Goal: Task Accomplishment & Management: Use online tool/utility

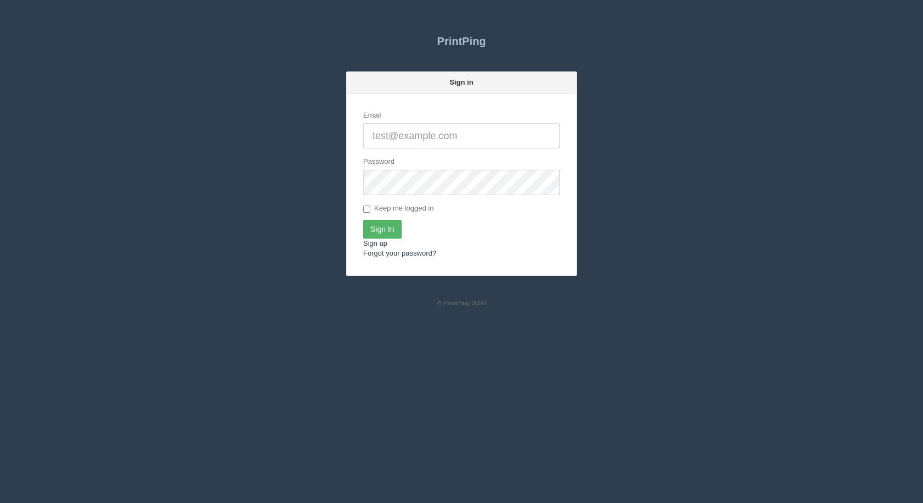
type input "[EMAIL_ADDRESS][DOMAIN_NAME]"
click at [393, 226] on input "Sign In" at bounding box center [382, 229] width 38 height 19
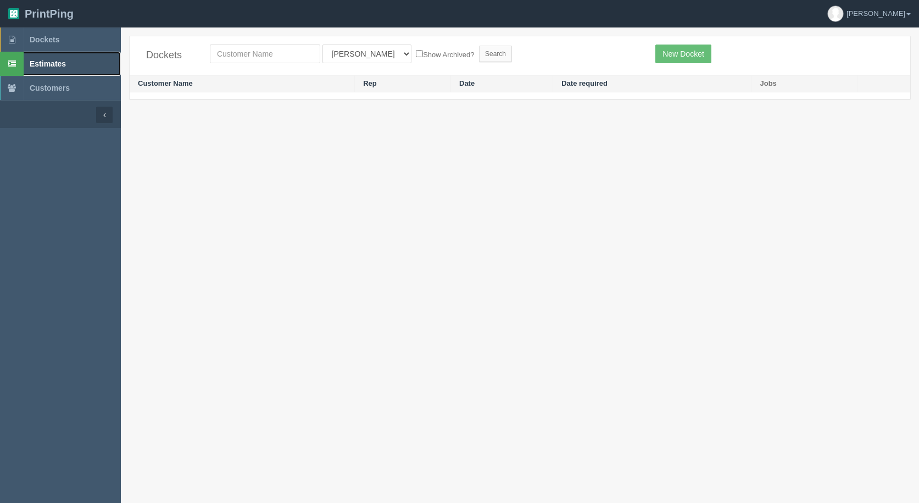
click at [36, 62] on span "Estimates" at bounding box center [48, 63] width 36 height 9
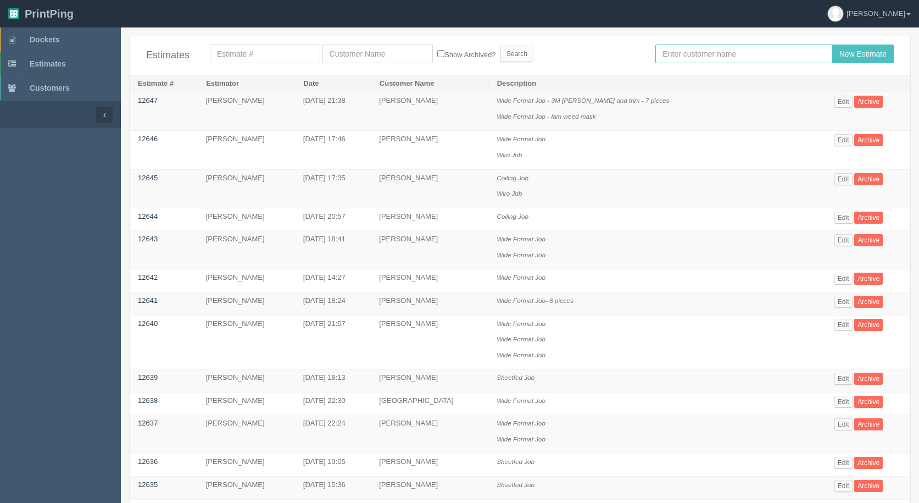
click at [702, 52] on input "text" at bounding box center [743, 53] width 177 height 19
type input "[PERSON_NAME]"
click at [832, 44] on input "New Estimate" at bounding box center [863, 53] width 62 height 19
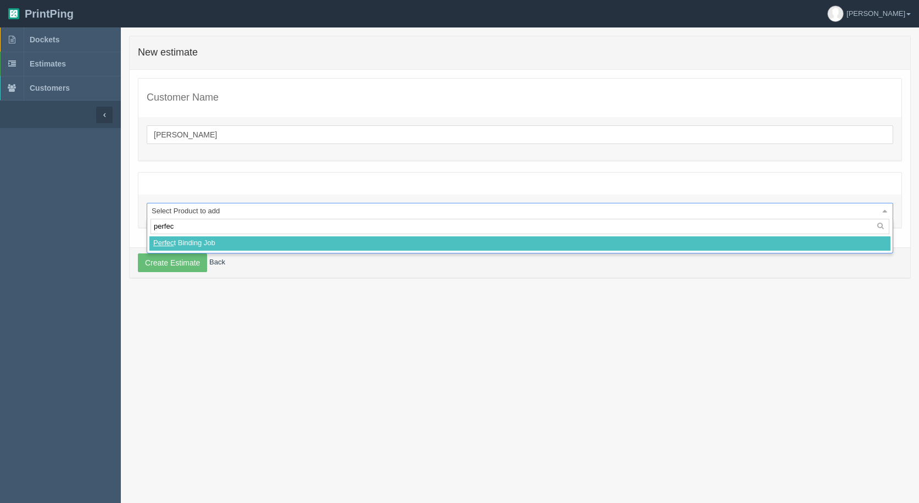
type input "perfect"
select select
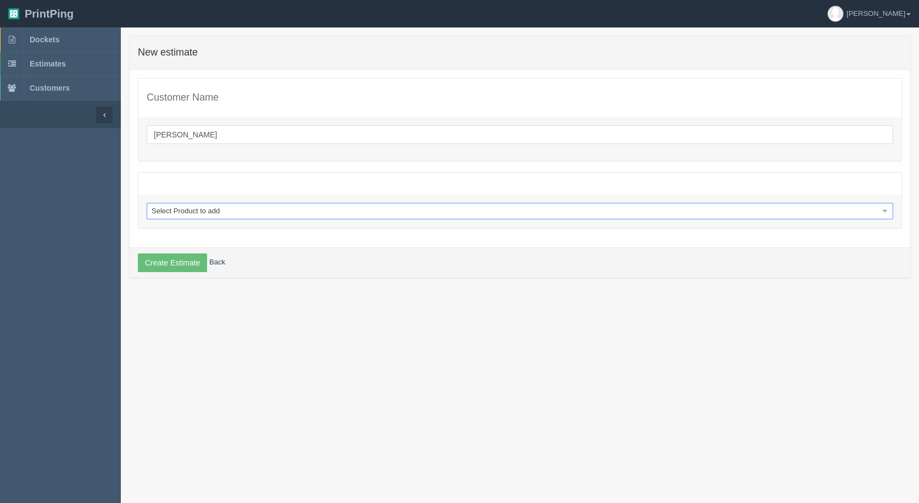
select select "0"
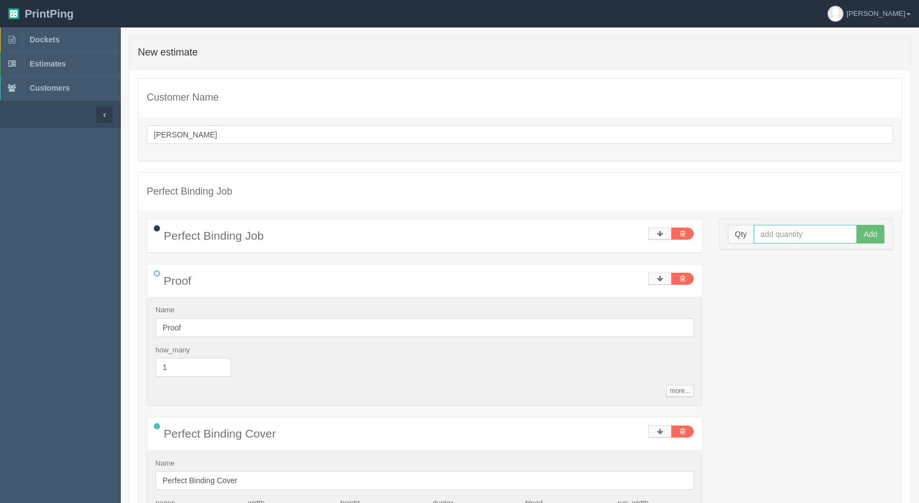
click at [789, 231] on input "text" at bounding box center [806, 234] width 104 height 19
type input "7+"
click at [856, 225] on button "Add" at bounding box center [870, 234] width 28 height 19
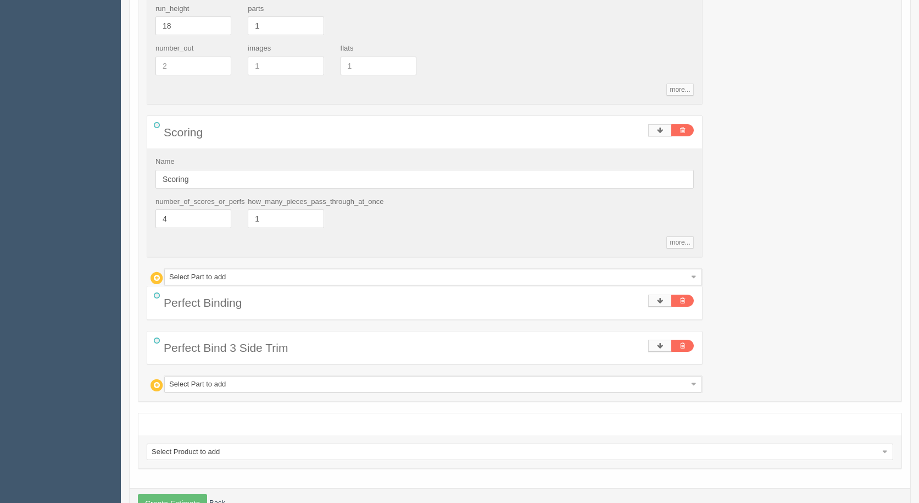
scroll to position [569, 0]
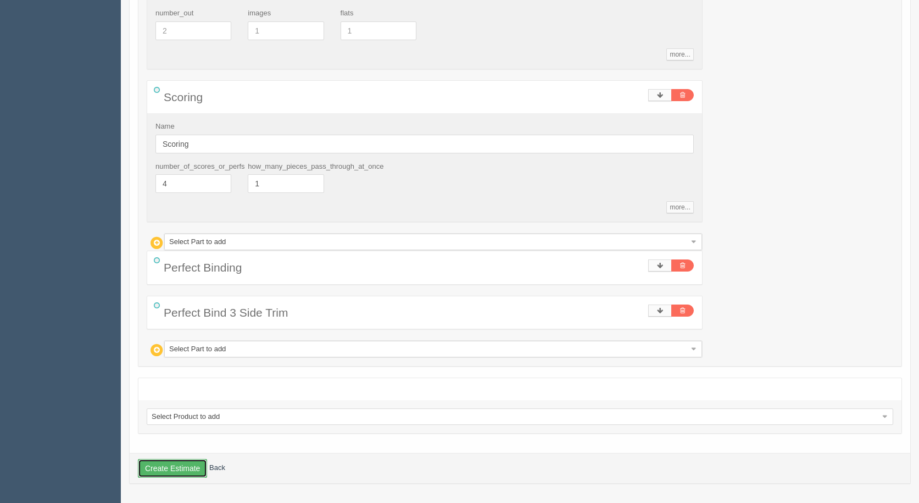
click at [177, 465] on button "Create Estimate" at bounding box center [172, 468] width 69 height 19
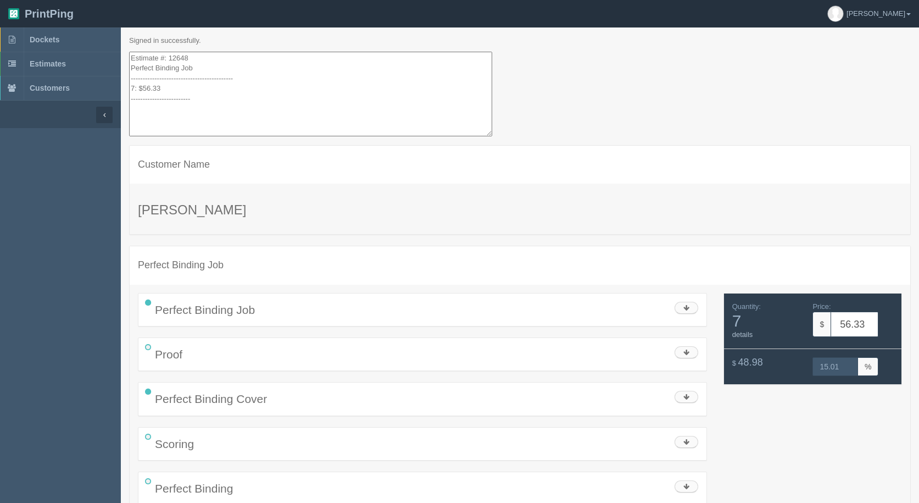
drag, startPoint x: 211, startPoint y: 102, endPoint x: 52, endPoint y: -48, distance: 218.4
click at [52, 0] on html "PrintPing [PERSON_NAME] Administration Edit account ( [EMAIL_ADDRESS][DOMAIN_NA…" at bounding box center [459, 299] width 919 height 599
click at [49, 63] on span "Estimates" at bounding box center [48, 63] width 36 height 9
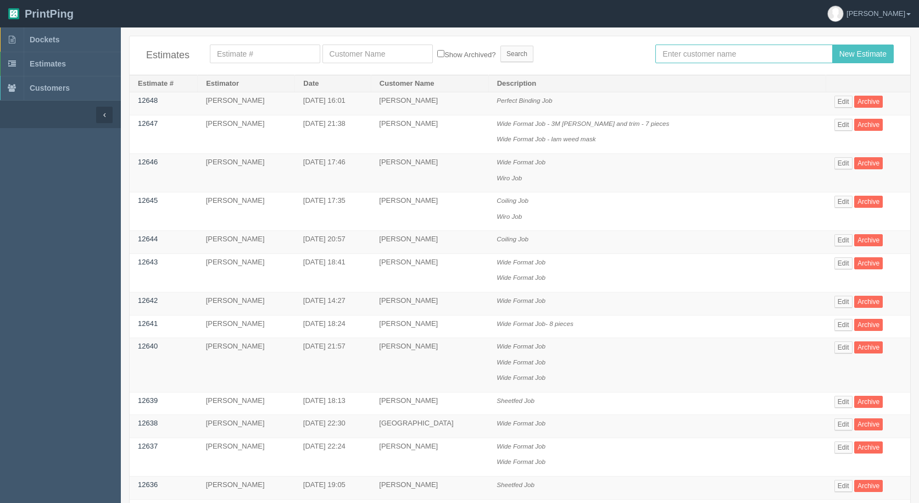
click at [699, 58] on input "text" at bounding box center [743, 53] width 177 height 19
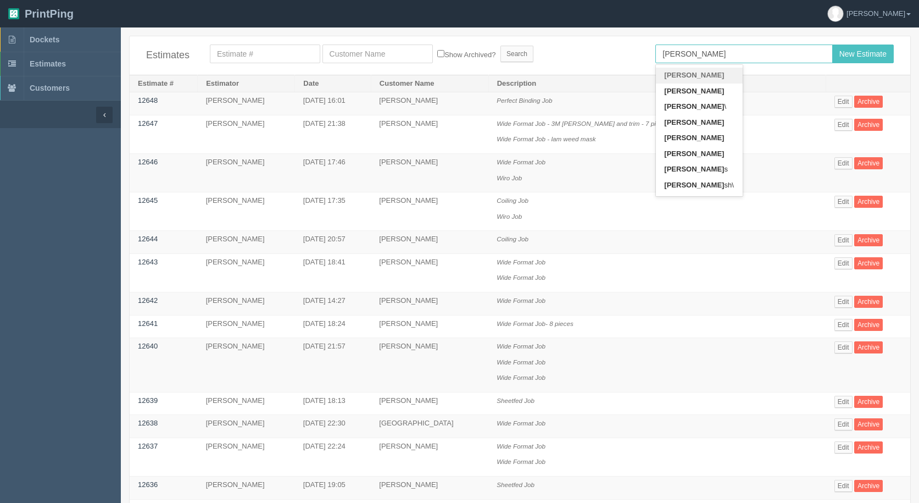
type input "[PERSON_NAME]"
click at [832, 44] on input "New Estimate" at bounding box center [863, 53] width 62 height 19
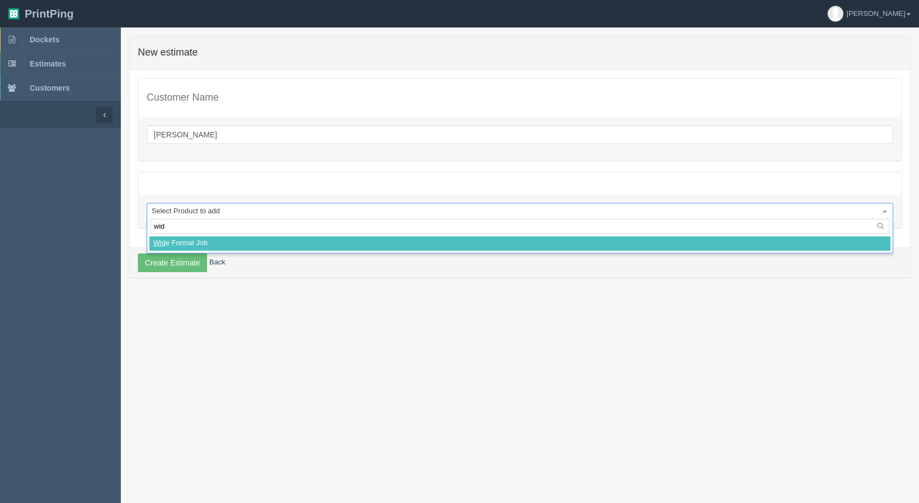
type input "wide"
select select
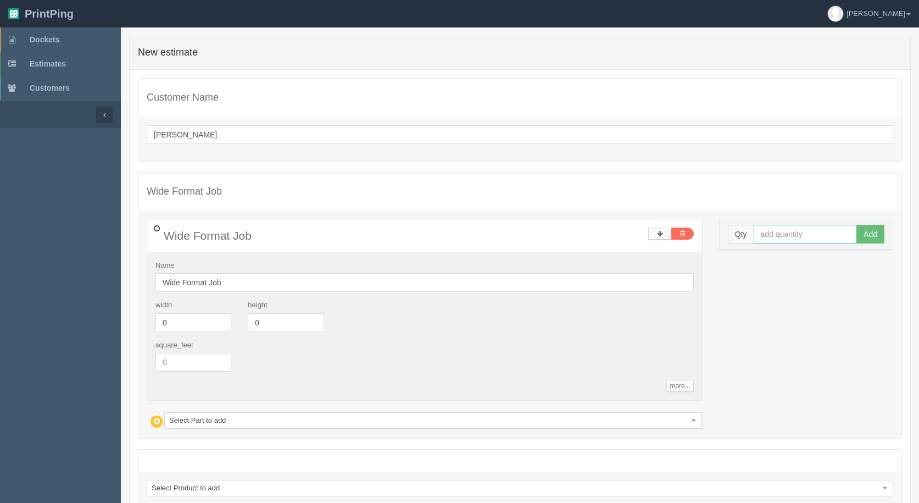
click at [786, 230] on input "text" at bounding box center [806, 234] width 104 height 19
type input "1"
click at [856, 225] on button "Add" at bounding box center [870, 234] width 28 height 19
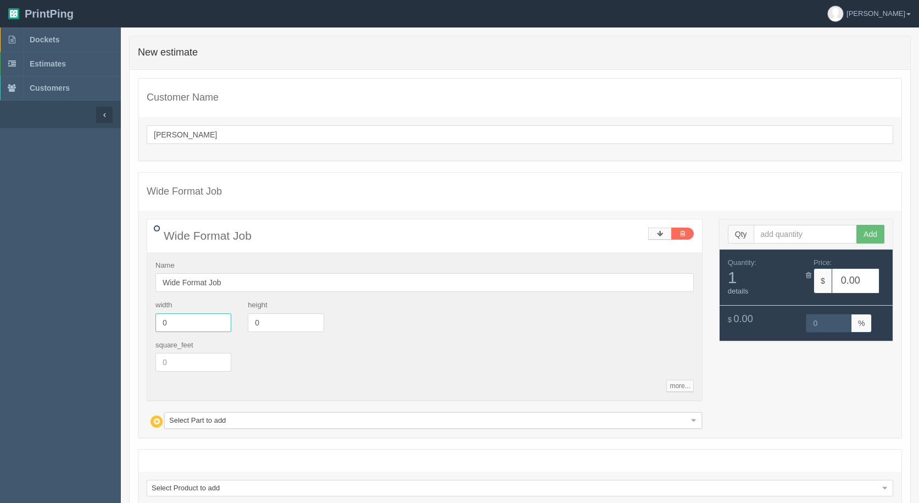
drag, startPoint x: 178, startPoint y: 318, endPoint x: 0, endPoint y: 323, distance: 178.1
click at [0, 327] on section "Dockets Estimates Customers" at bounding box center [459, 300] width 919 height 547
type input "32"
type input "20"
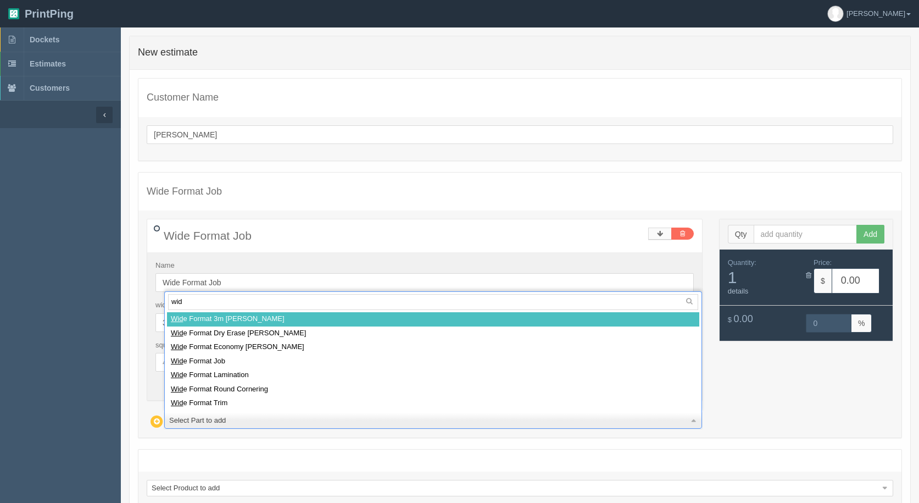
type input "wide"
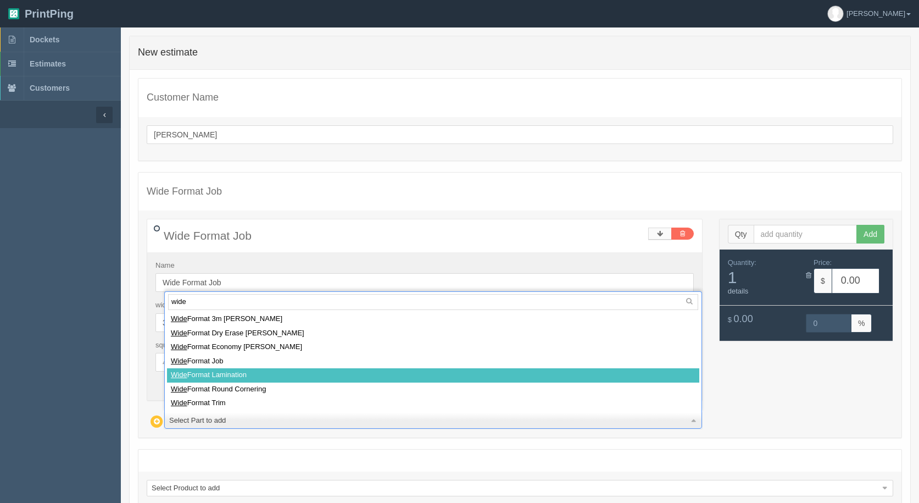
select select
type input "13.20"
type input "15.08"
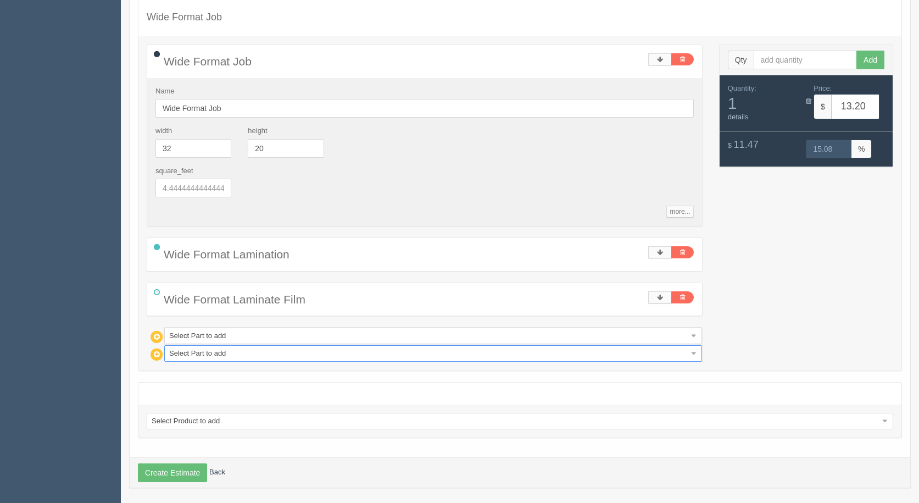
scroll to position [179, 0]
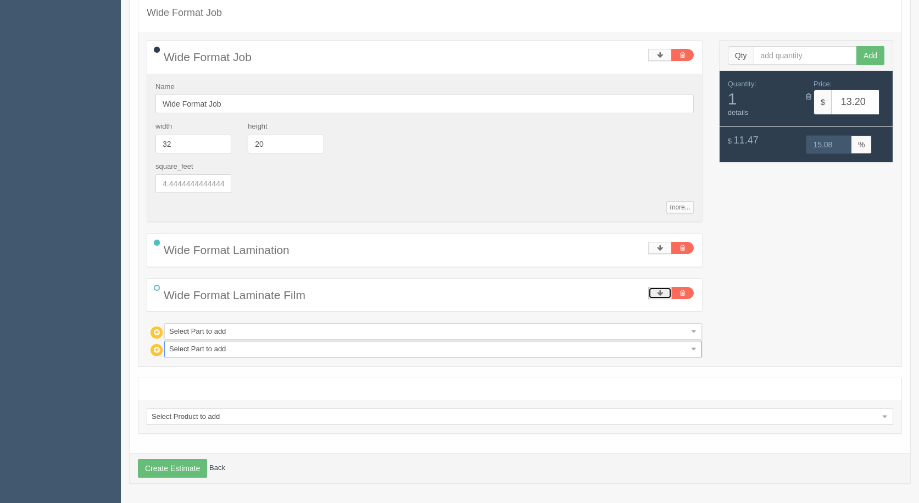
click at [667, 294] on link at bounding box center [660, 293] width 24 height 12
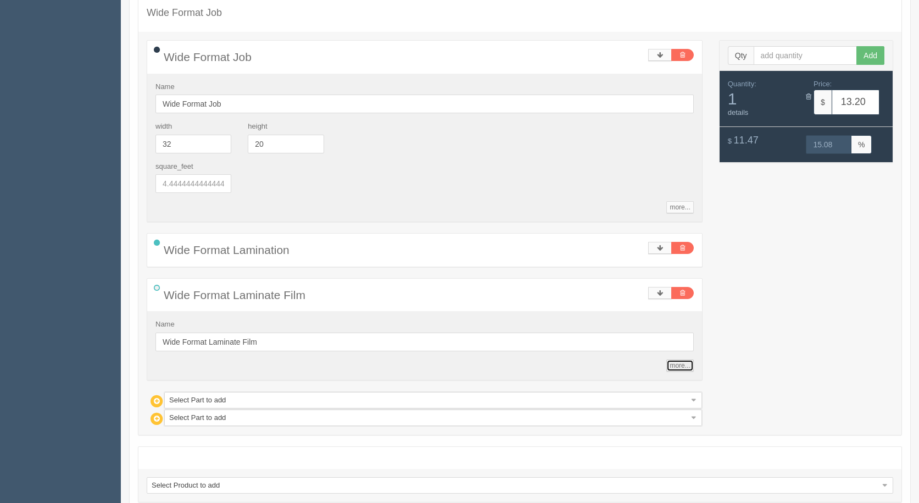
drag, startPoint x: 680, startPoint y: 365, endPoint x: 629, endPoint y: 385, distance: 54.5
click at [679, 365] on link "more..." at bounding box center [679, 365] width 27 height 12
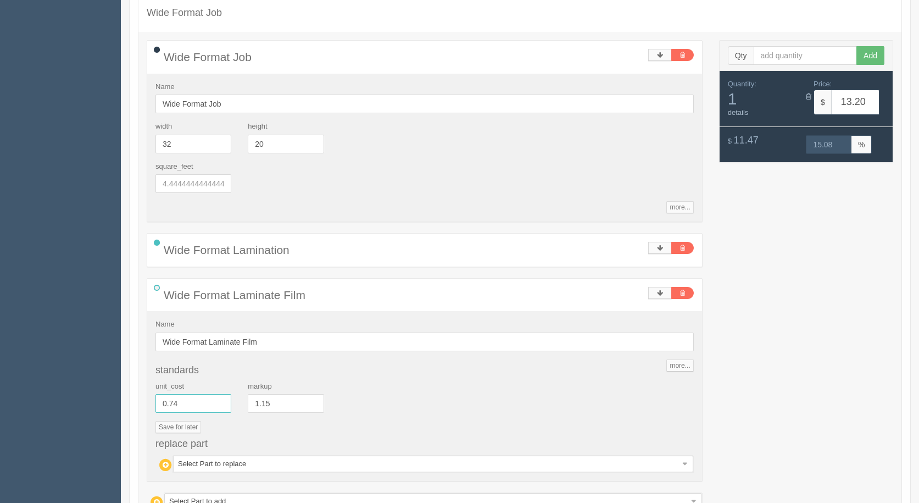
drag, startPoint x: 154, startPoint y: 401, endPoint x: 20, endPoint y: 383, distance: 135.2
click at [20, 383] on section "Dockets Estimates Customers" at bounding box center [459, 261] width 919 height 824
click at [443, 380] on div "standards unit_cost 0.74 markup 1.15 Save for later replace part Select Part to…" at bounding box center [424, 419] width 538 height 108
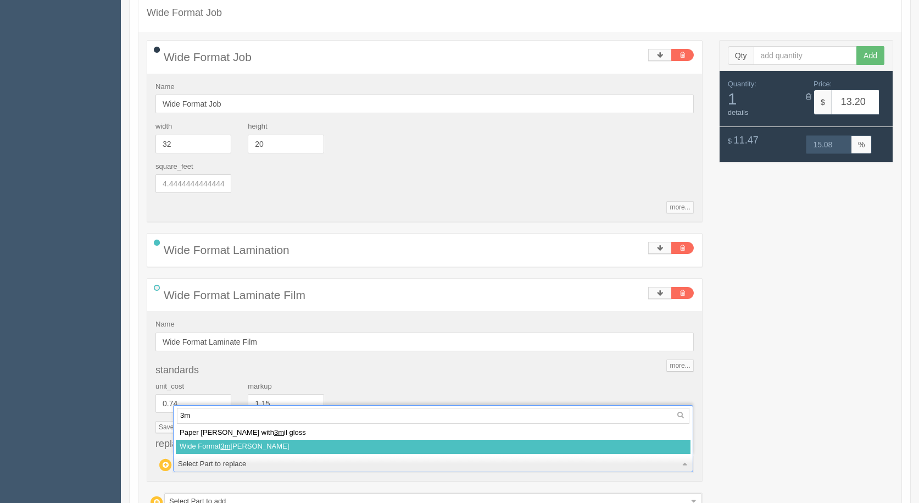
type input "3m"
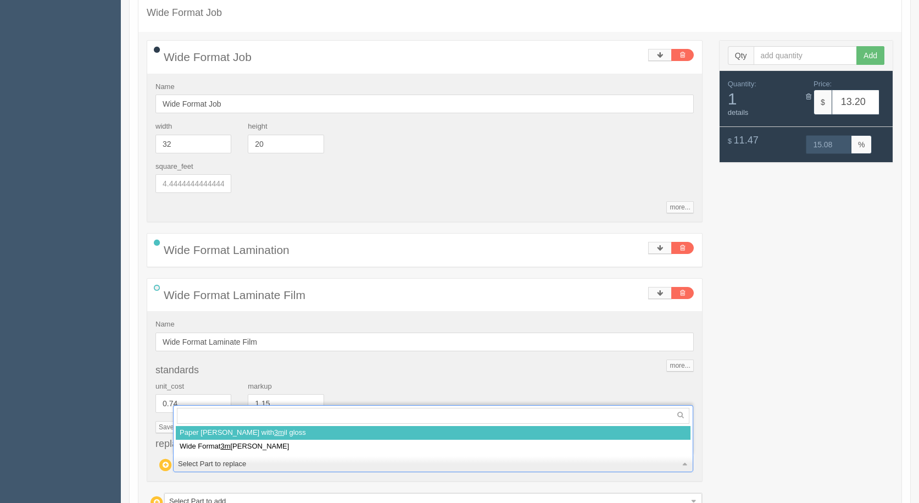
select select
type input "9.41"
type input "14.90"
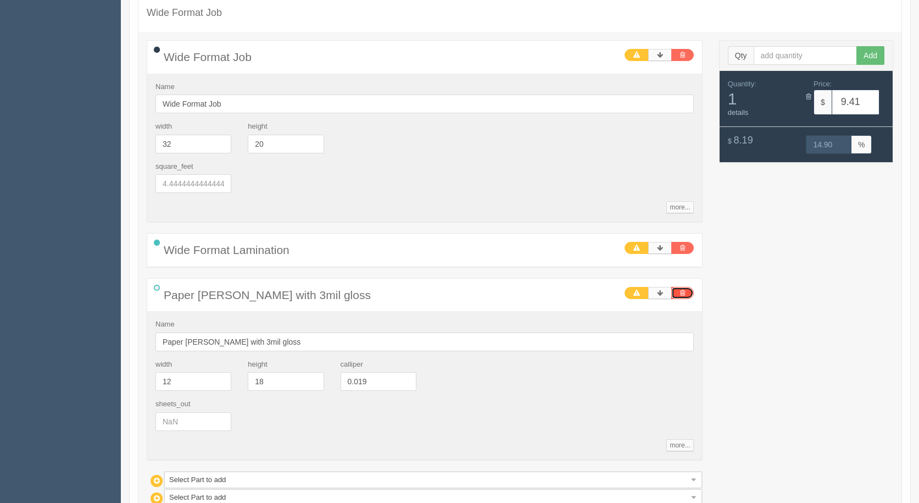
click at [683, 291] on icon at bounding box center [682, 293] width 5 height 7
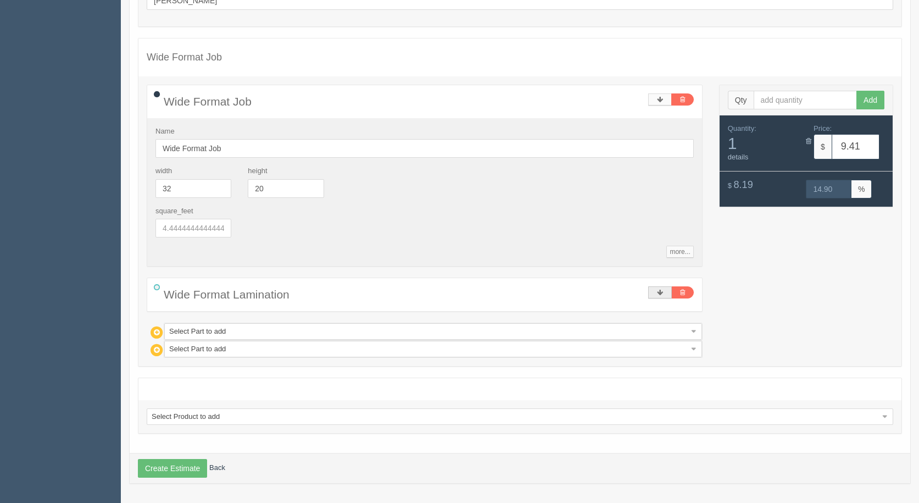
scroll to position [134, 0]
click at [682, 294] on icon at bounding box center [682, 292] width 5 height 7
type input "0.00"
type input "0"
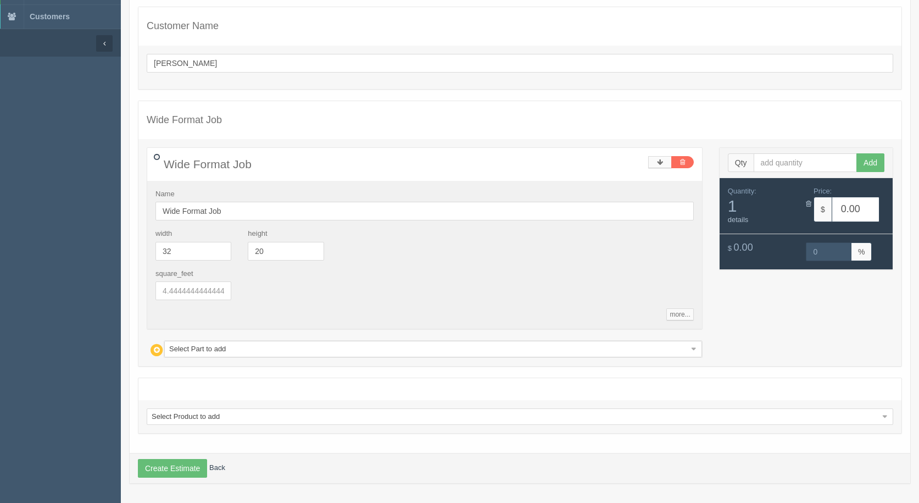
scroll to position [71, 0]
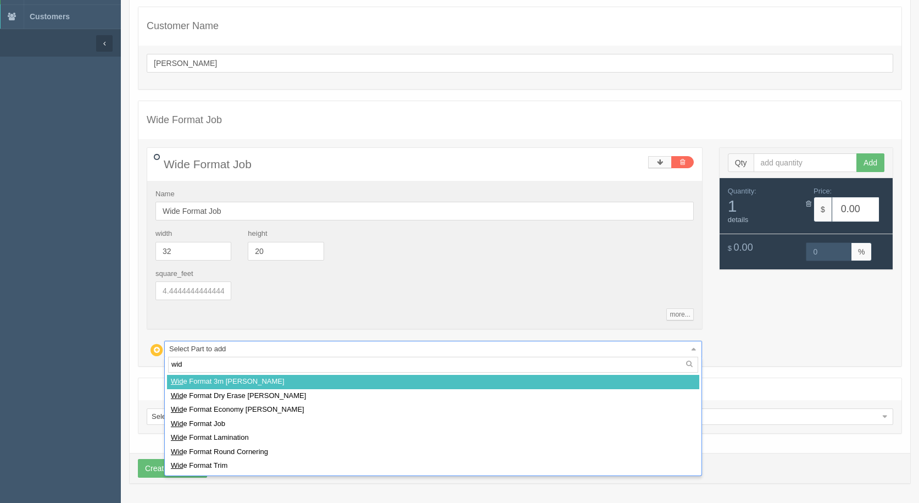
type input "wide"
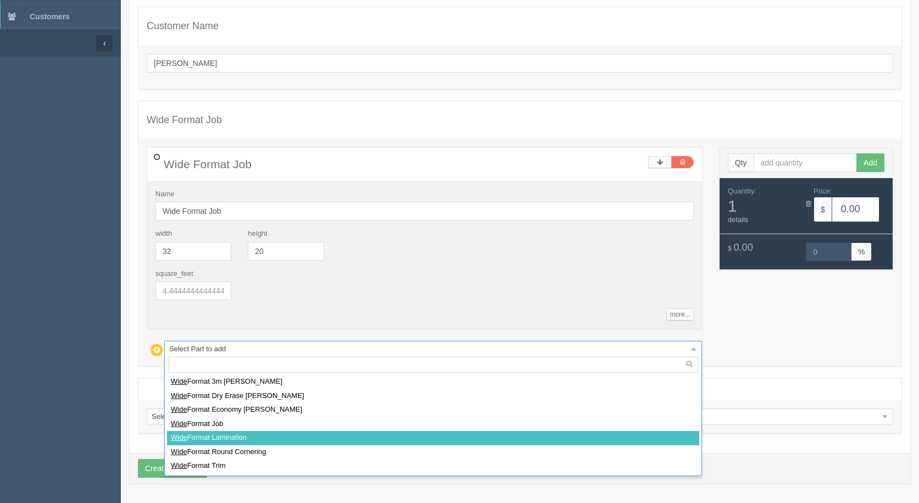
select select
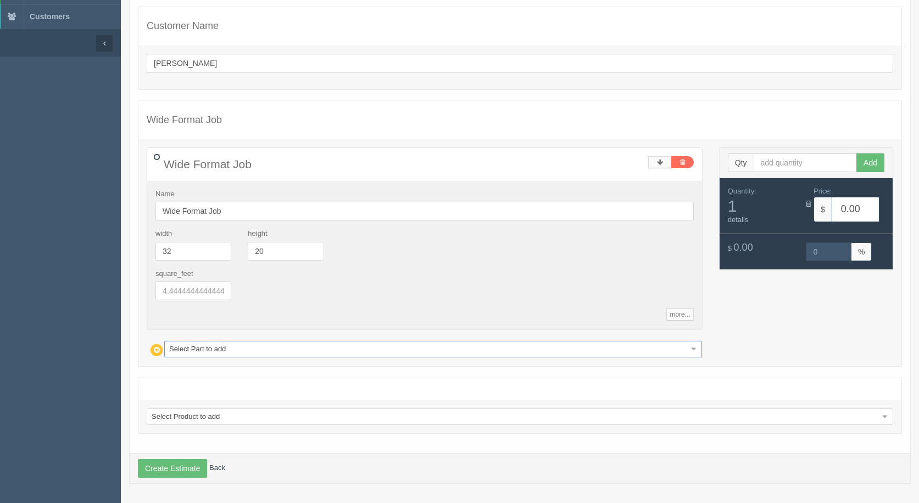
type input "13.20"
type input "15.08"
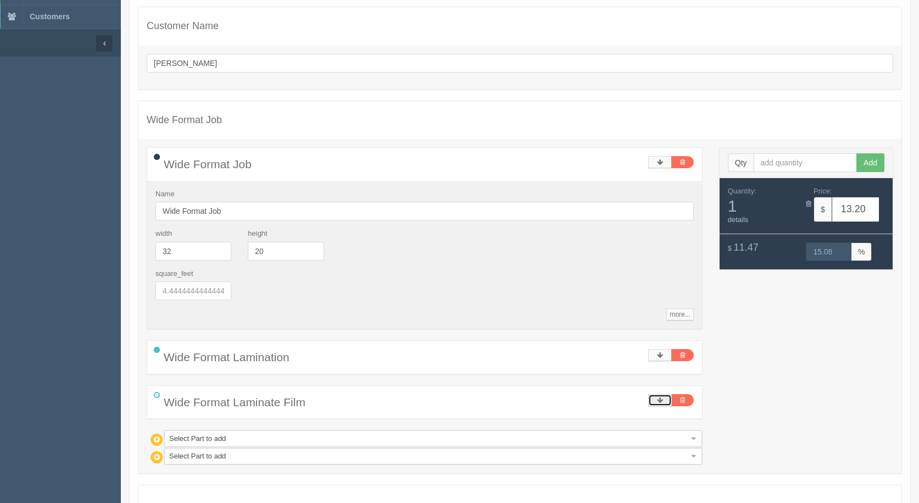
click at [662, 398] on icon at bounding box center [660, 400] width 6 height 7
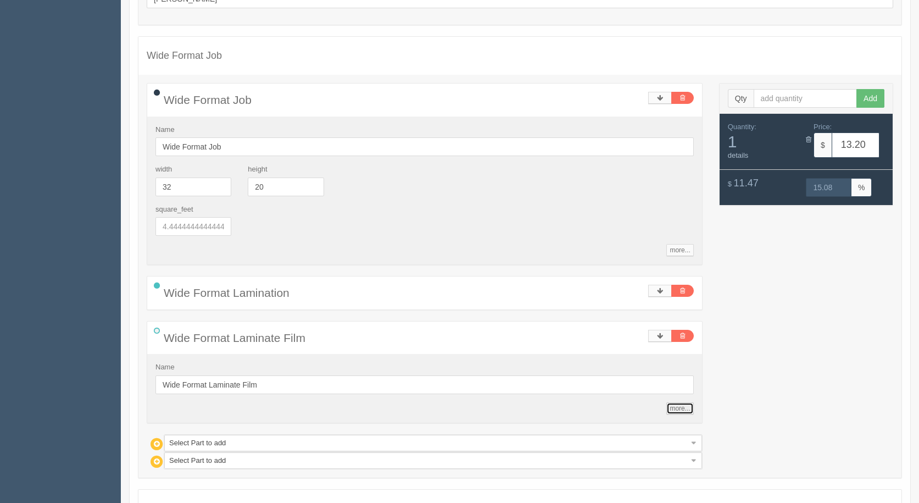
scroll to position [247, 0]
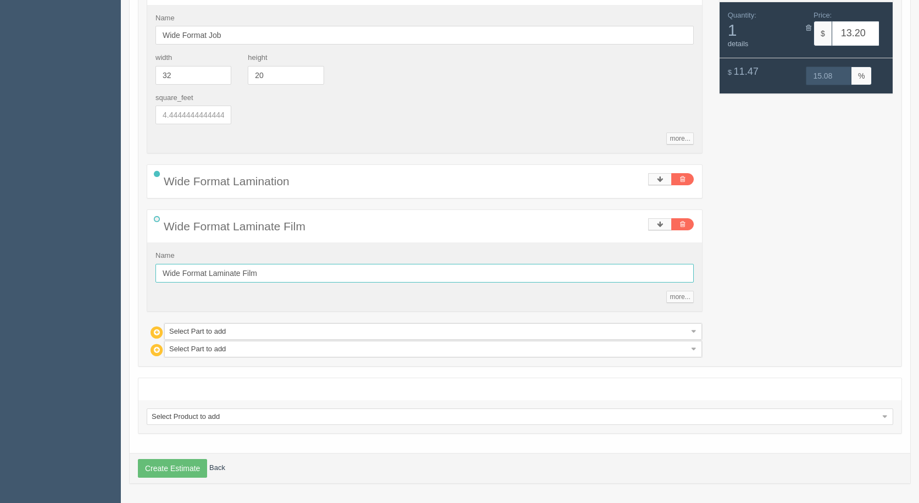
click at [263, 276] on input "Wide Format Laminate Film" at bounding box center [424, 273] width 538 height 19
click at [677, 296] on link "more..." at bounding box center [679, 297] width 27 height 12
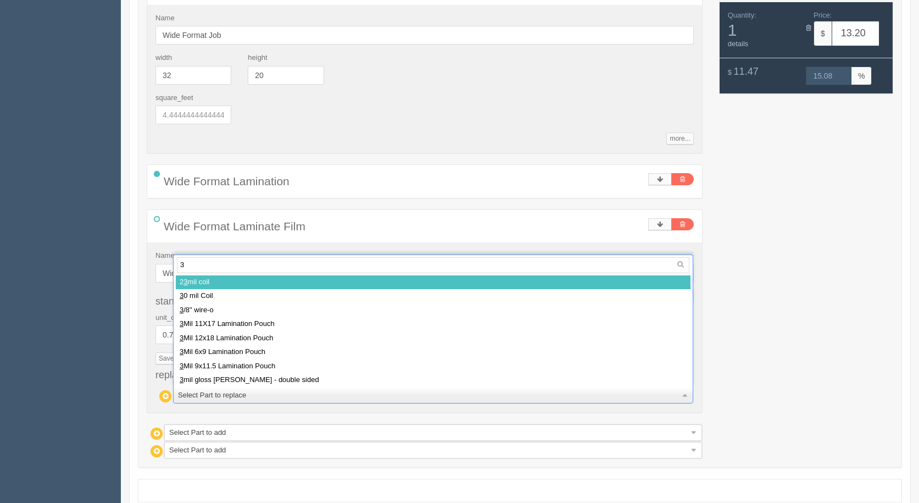
type input "3m"
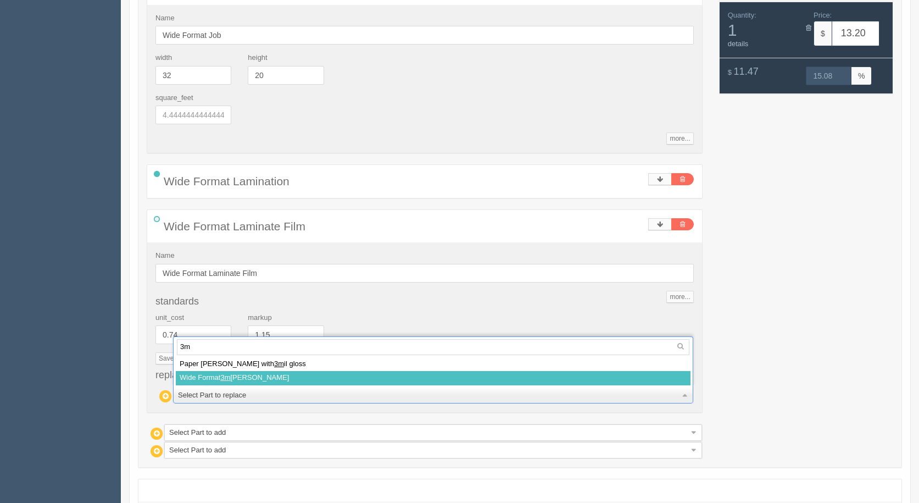
select select
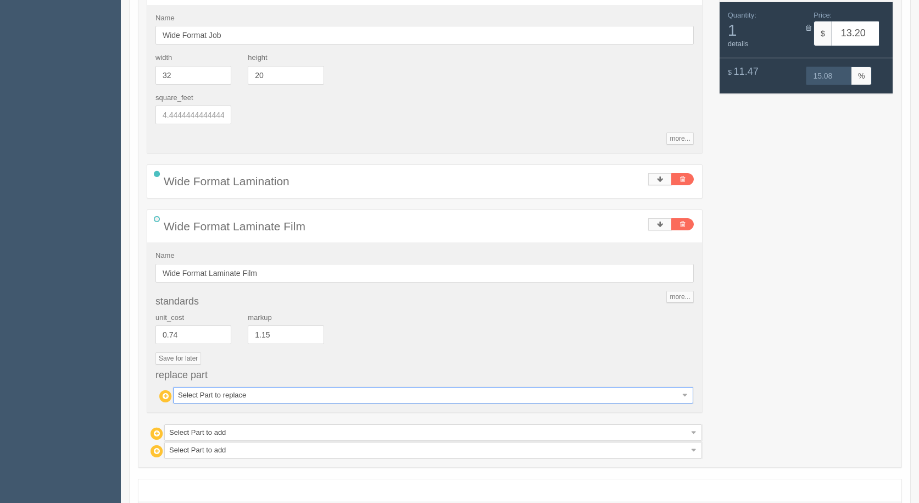
type input "15.24"
type input "15.02"
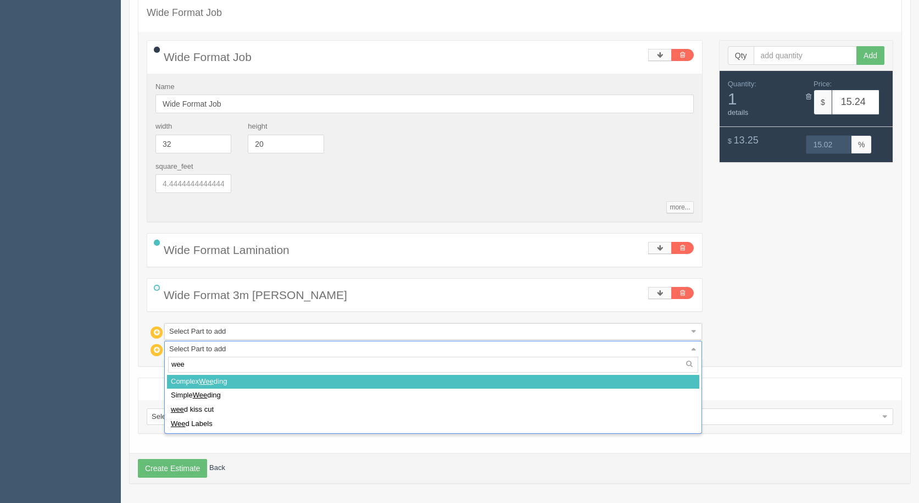
type input "weed"
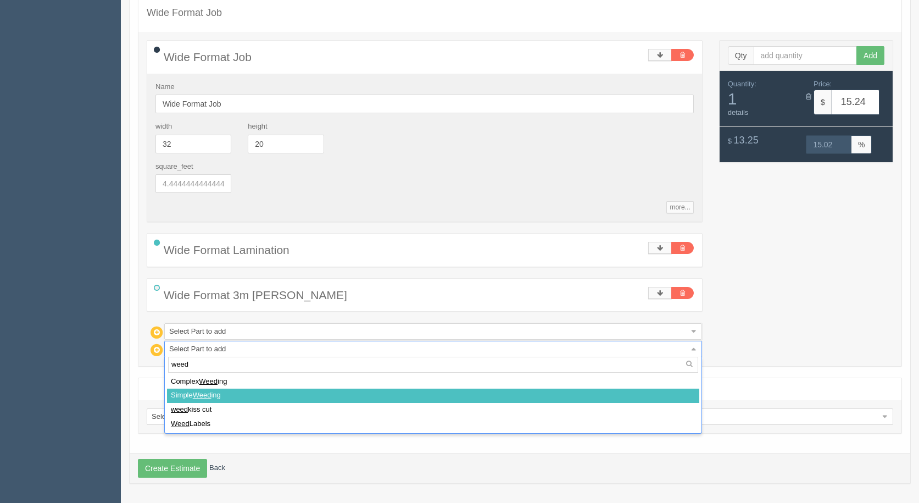
select select
type input "16.35"
type input "15.06"
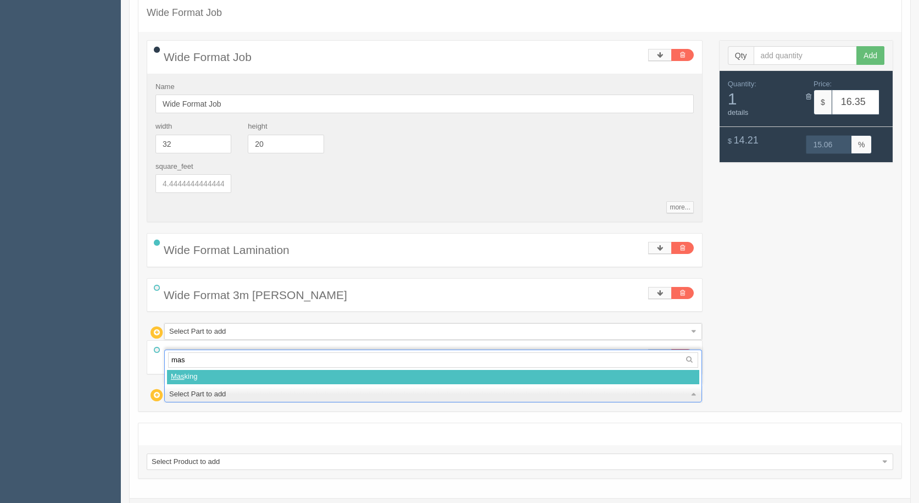
type input "mask"
select select
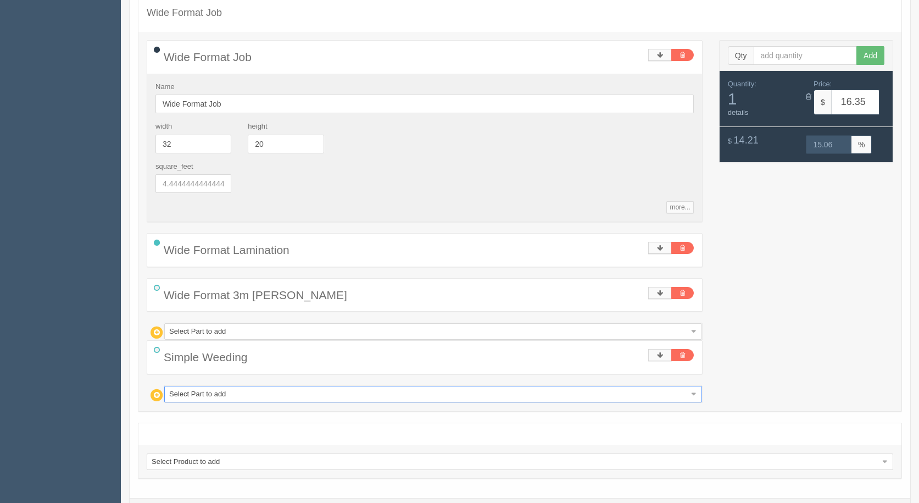
type input "32.32"
type input "15.02"
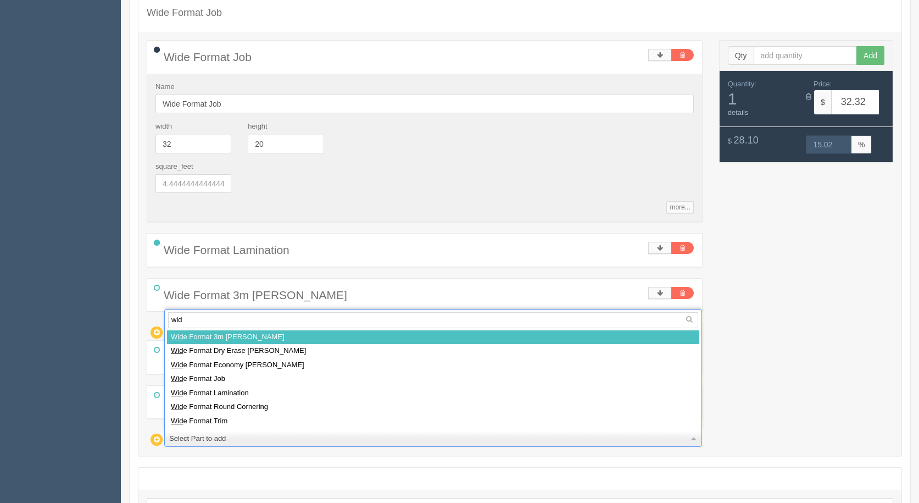
type input "wide"
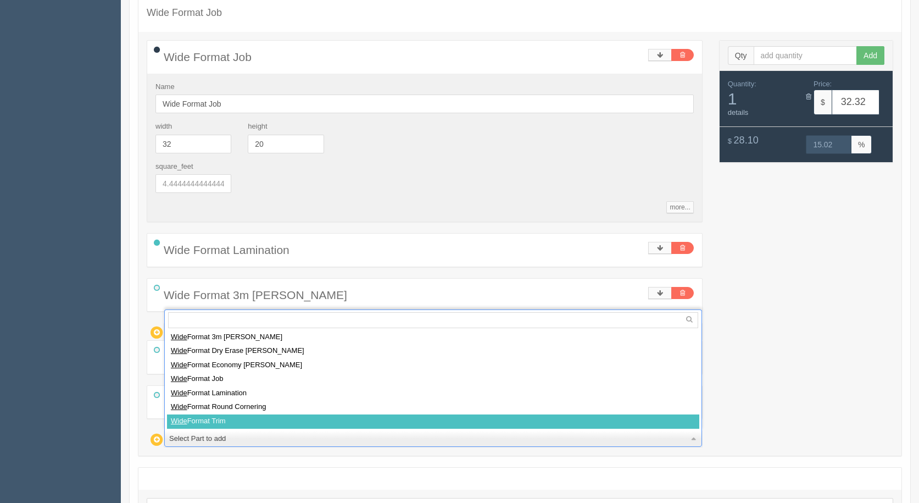
select select
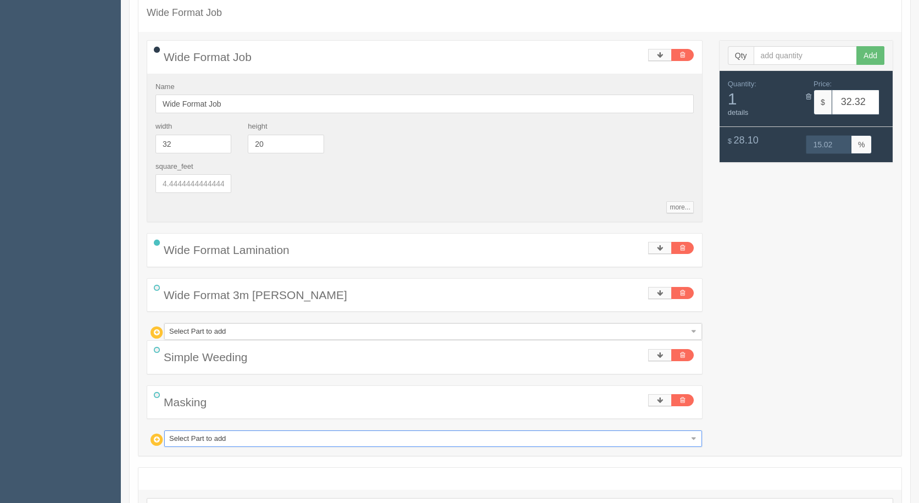
type input "34.53"
type input "14.99"
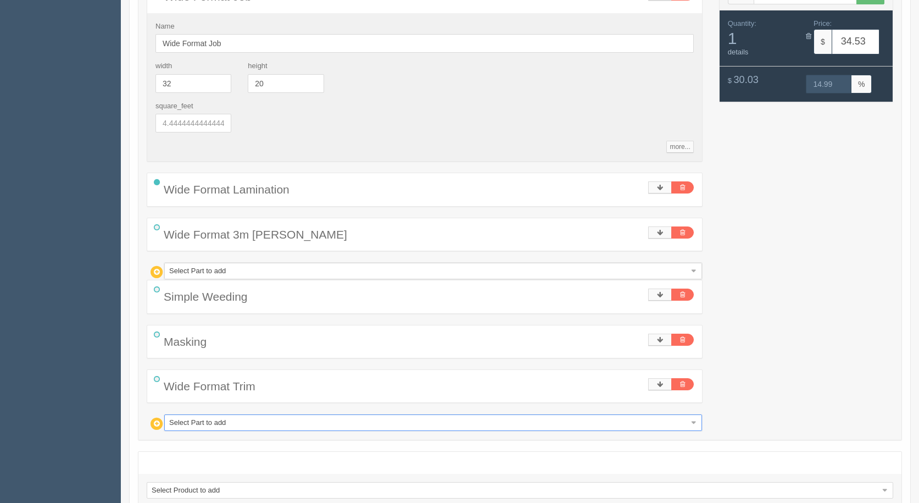
scroll to position [313, 0]
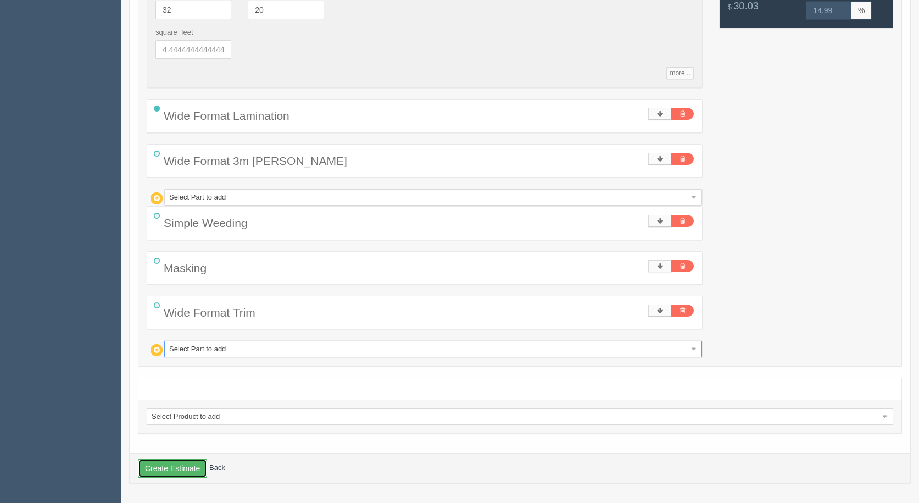
click at [160, 470] on button "Create Estimate" at bounding box center [172, 468] width 69 height 19
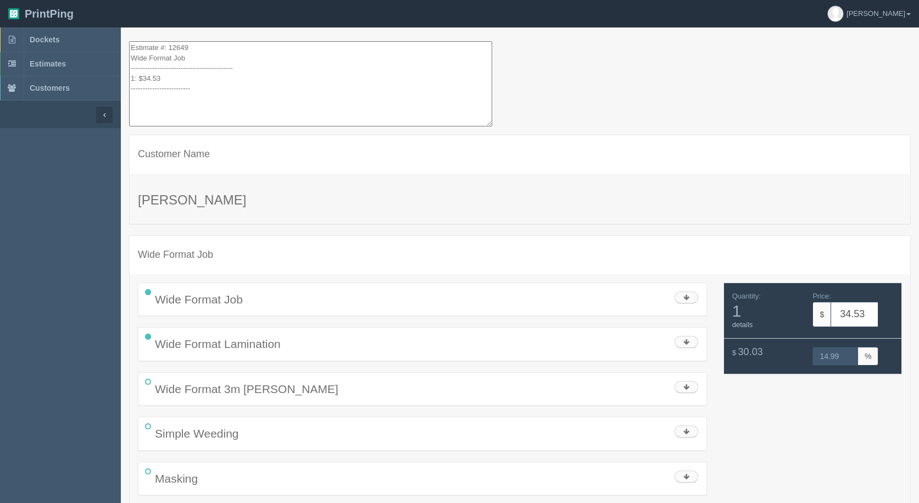
drag, startPoint x: 204, startPoint y: 104, endPoint x: 70, endPoint y: -48, distance: 202.4
click at [70, 0] on html "PrintPing [PERSON_NAME] Administration Edit account ( [EMAIL_ADDRESS][DOMAIN_NA…" at bounding box center [459, 294] width 919 height 589
